Goal: Navigation & Orientation: Find specific page/section

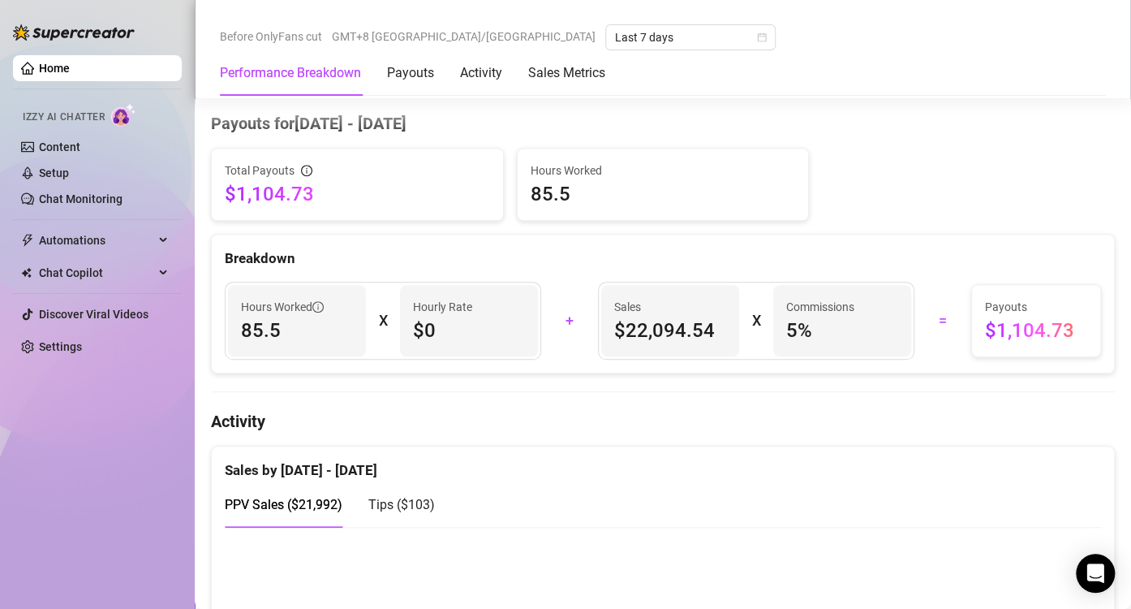
scroll to position [649, 0]
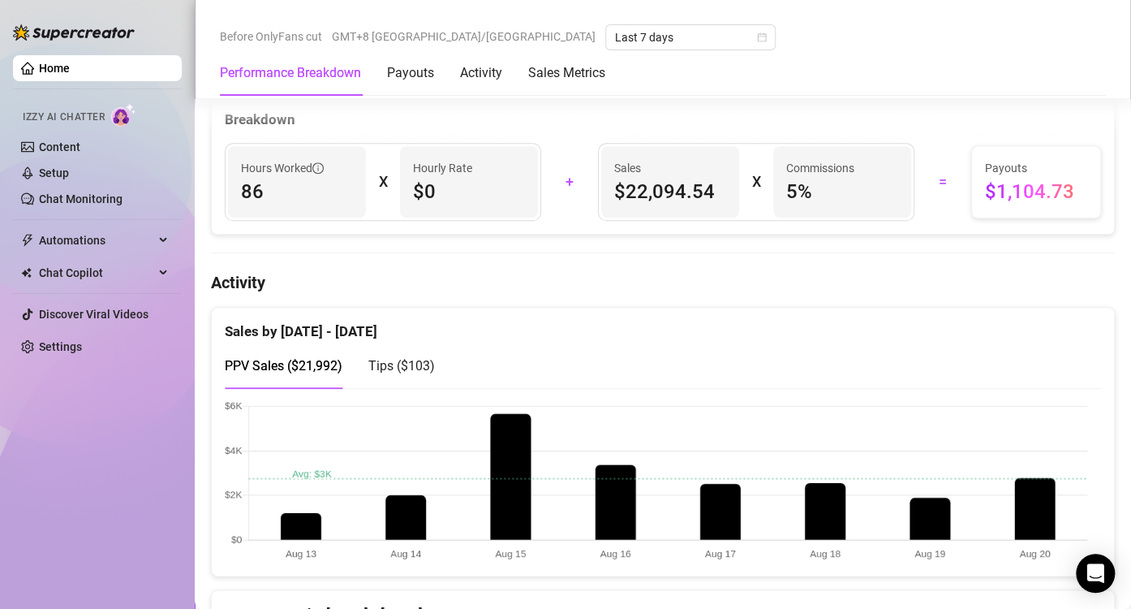
scroll to position [731, 0]
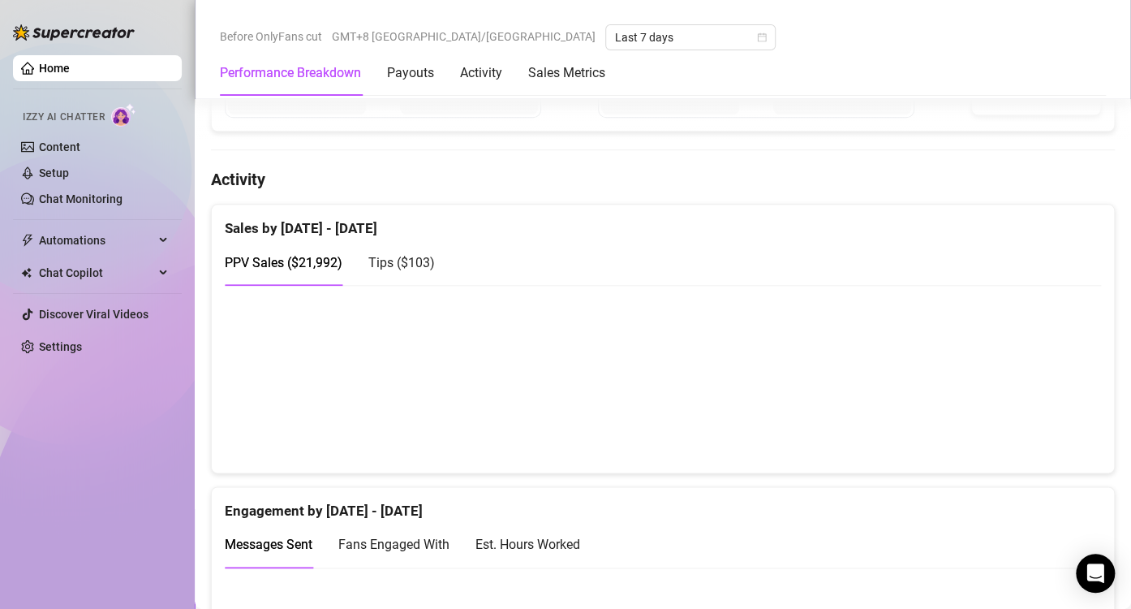
scroll to position [731, 0]
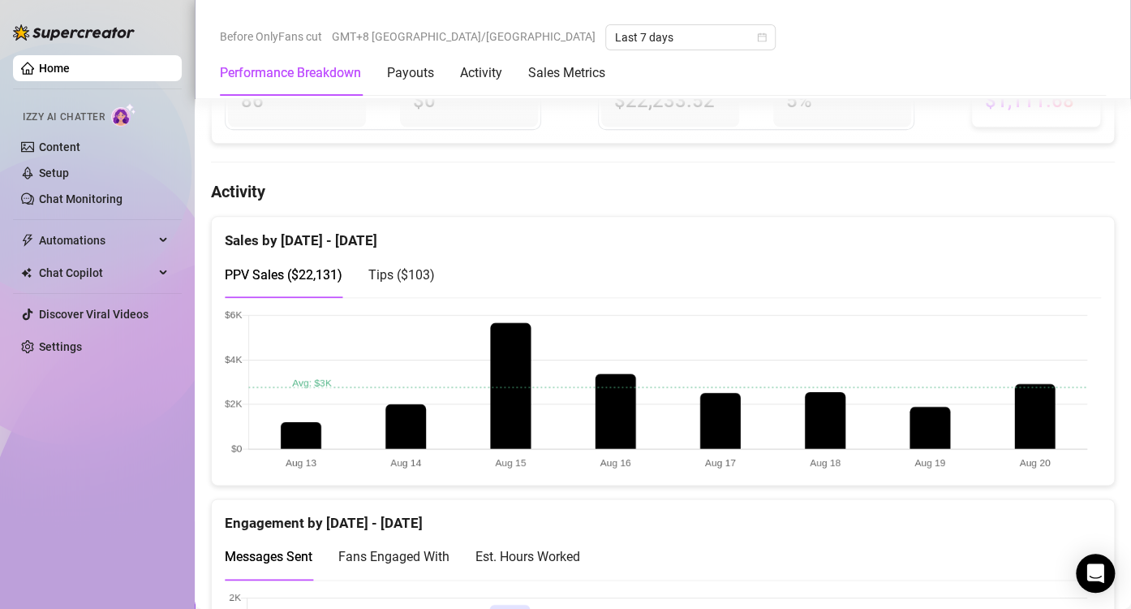
scroll to position [731, 0]
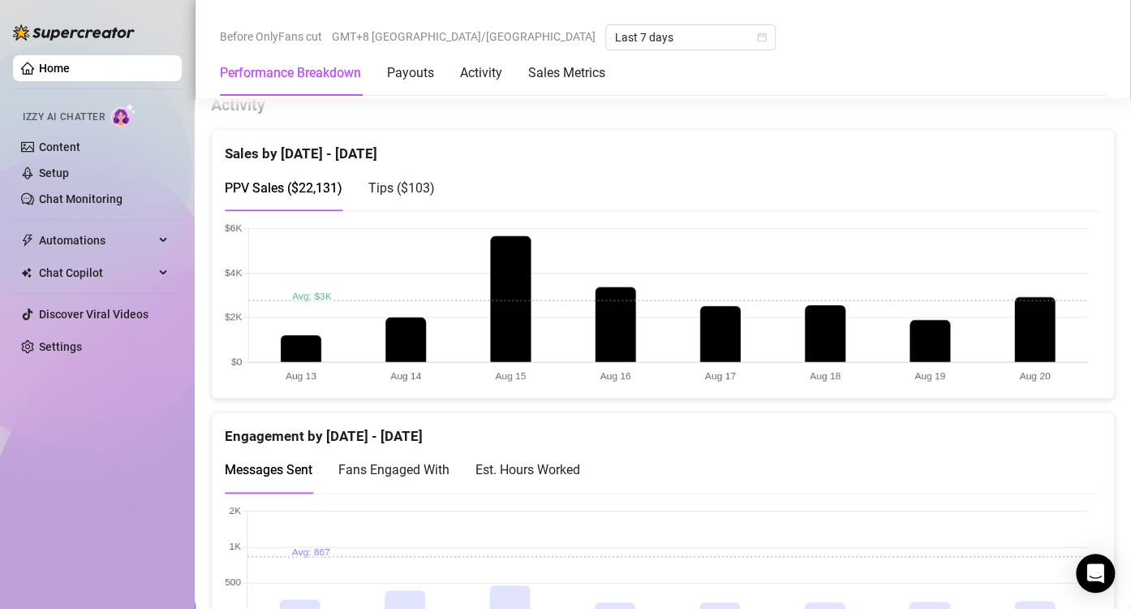
scroll to position [812, 0]
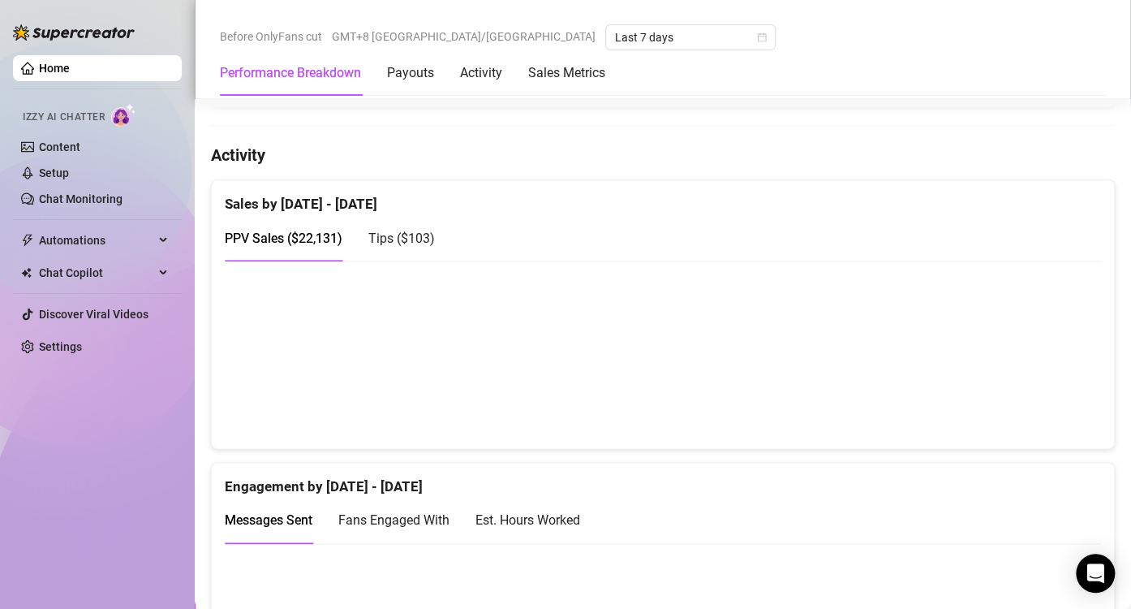
scroll to position [723, 0]
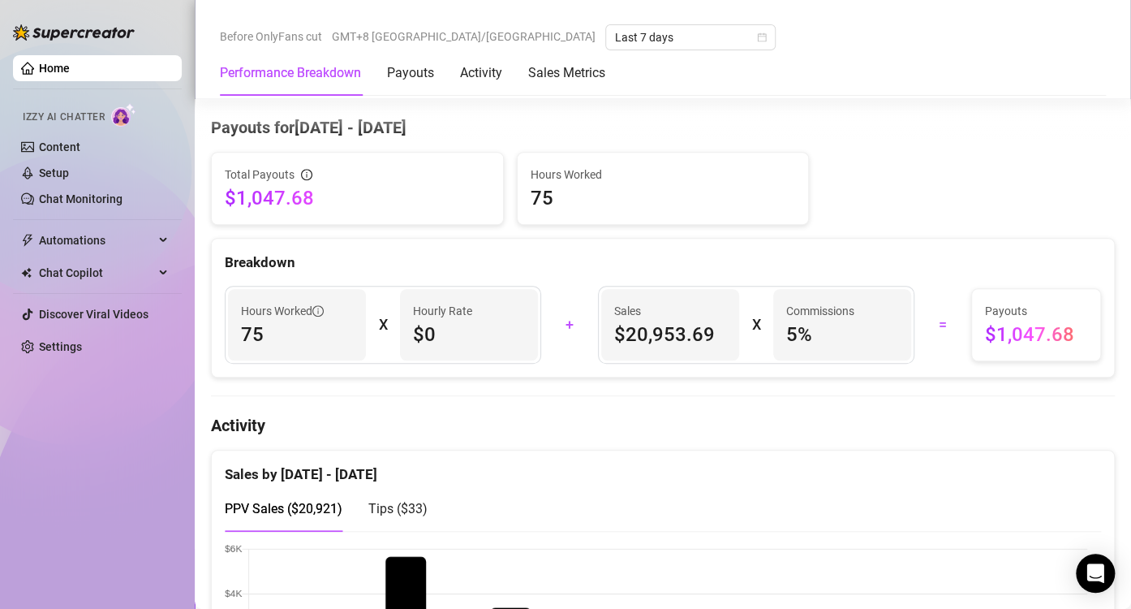
scroll to position [649, 0]
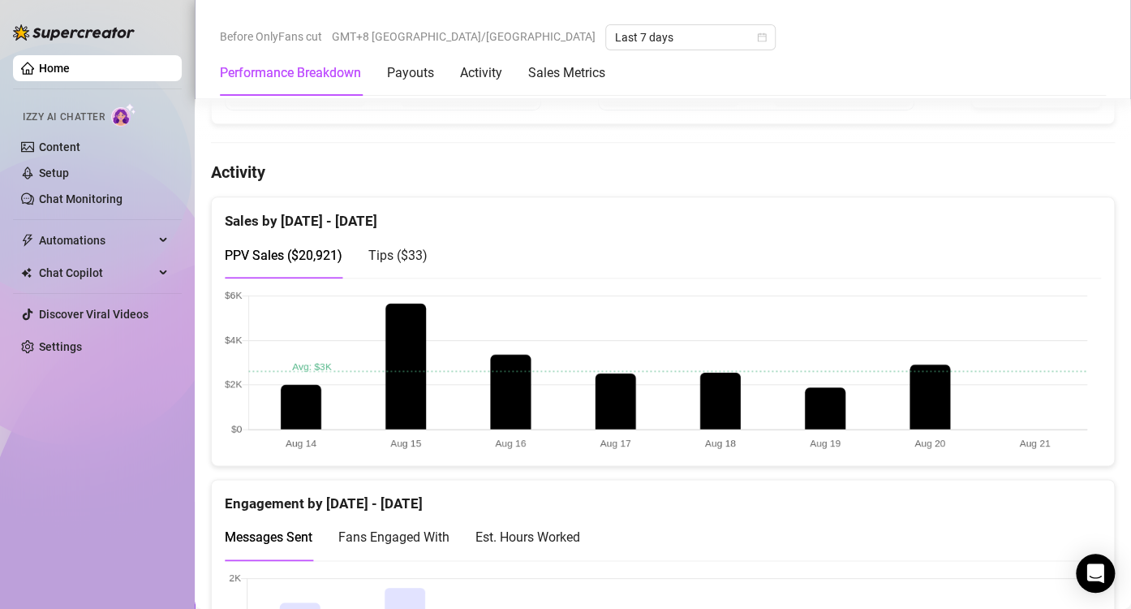
scroll to position [893, 0]
